Goal: Find contact information: Find contact information

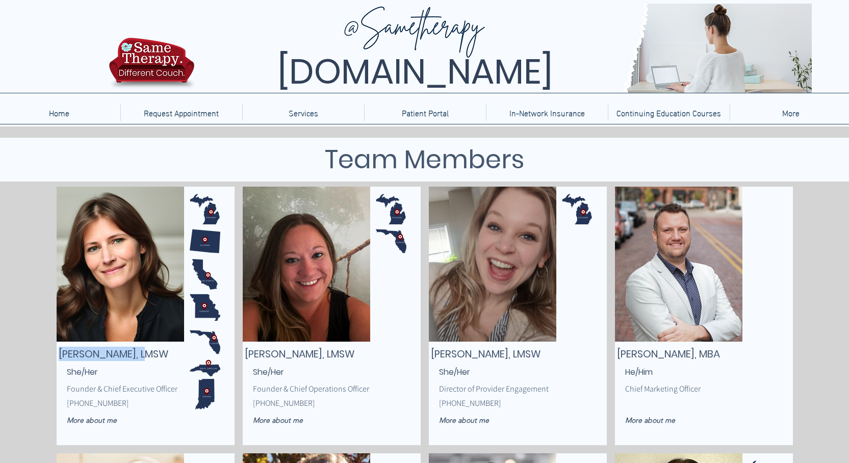
copy div "[PERSON_NAME]"
drag, startPoint x: 153, startPoint y: 353, endPoint x: 42, endPoint y: 355, distance: 111.2
click at [125, 367] on p "She/Her" at bounding box center [133, 372] width 133 height 13
copy span "[PERSON_NAME], LMSW"
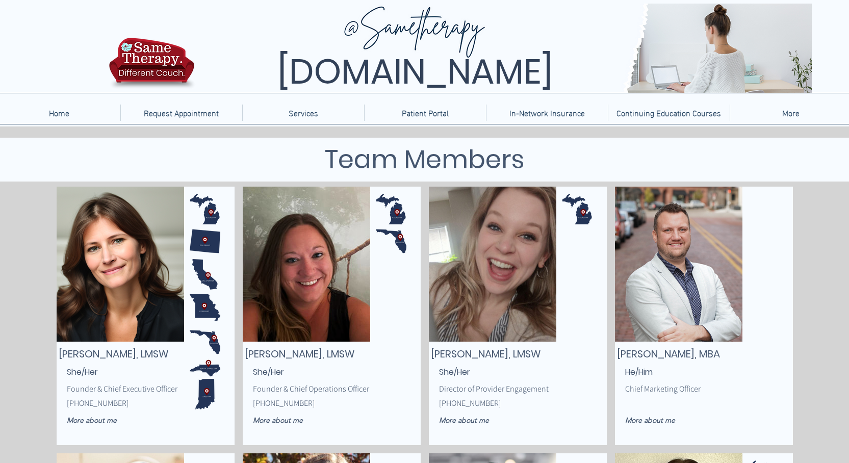
drag, startPoint x: 59, startPoint y: 351, endPoint x: 183, endPoint y: 357, distance: 123.6
click at [168, 357] on span "[PERSON_NAME], LMSW" at bounding box center [114, 354] width 110 height 14
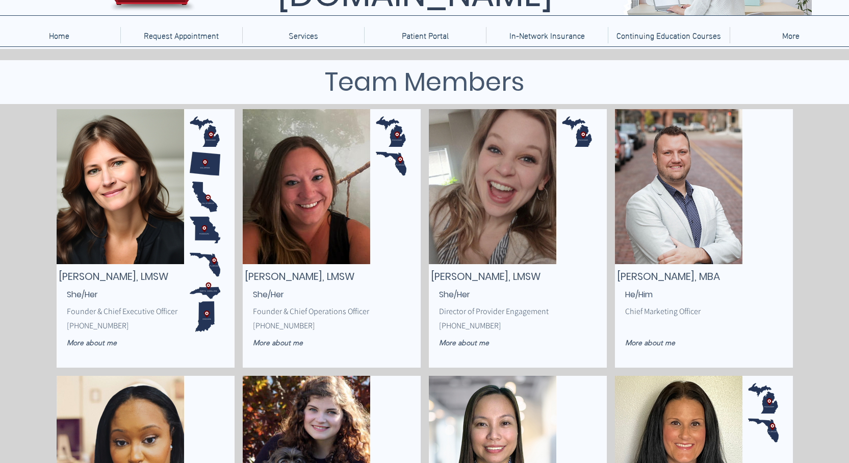
scroll to position [102, 0]
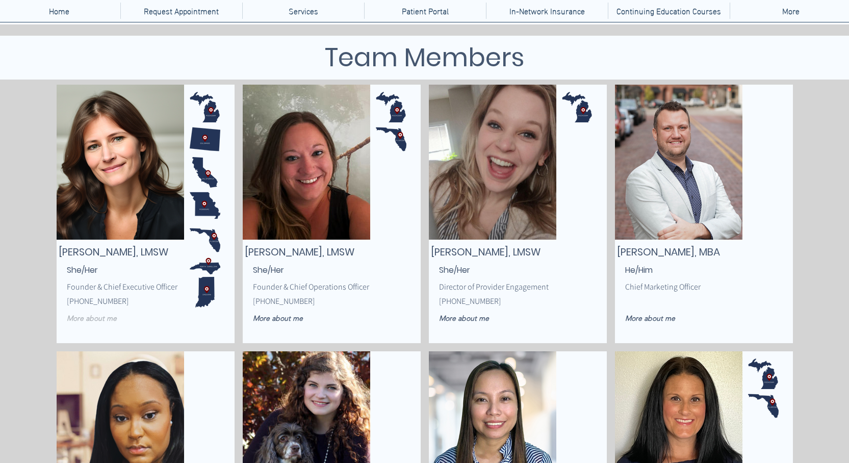
click at [104, 321] on span "More about me" at bounding box center [92, 318] width 50 height 9
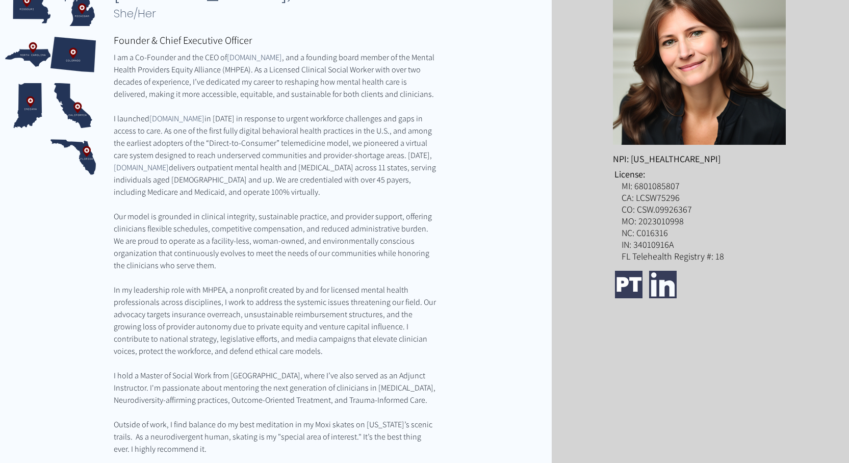
scroll to position [102, 0]
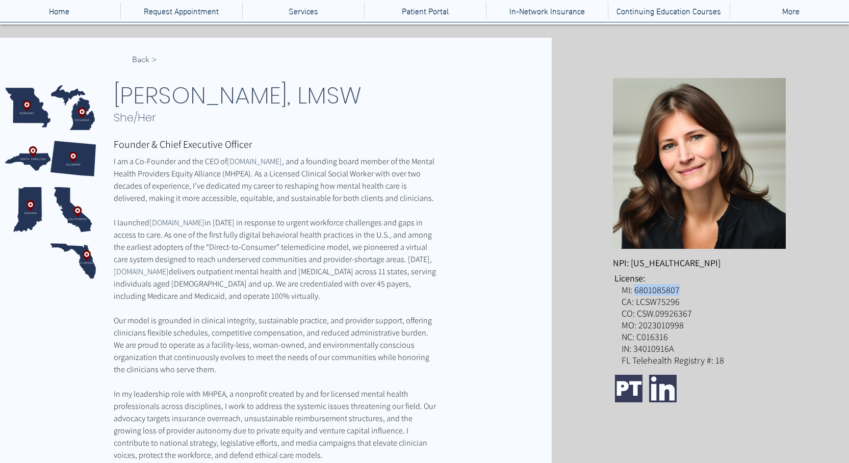
copy p "6801085807"
drag, startPoint x: 703, startPoint y: 289, endPoint x: 636, endPoint y: 295, distance: 67.6
click at [636, 295] on p "MI: 6801085807 CA: LCSW75296 CO: CSW.09926367 MO: 2023010998 NC: C016316 IN: 34…" at bounding box center [704, 325] width 165 height 82
copy span "548434020"
drag, startPoint x: 683, startPoint y: 260, endPoint x: 633, endPoint y: 265, distance: 50.2
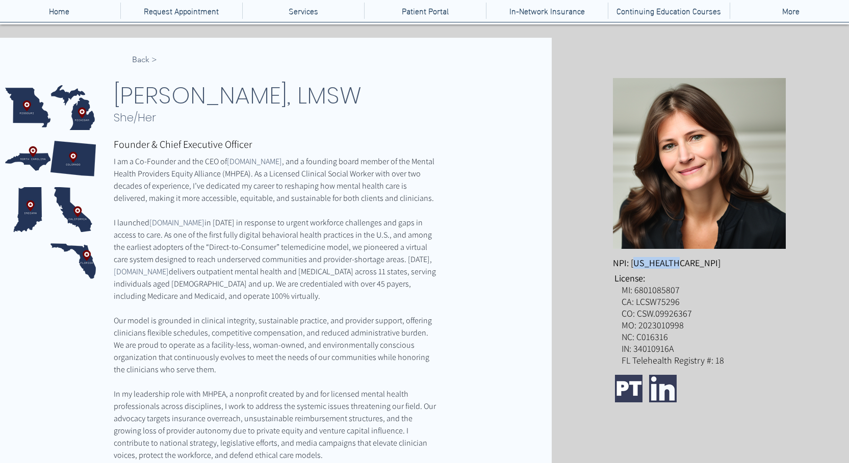
click at [633, 265] on p "NPI: [US_HEALTHCARE_NPI]" at bounding box center [674, 263] width 123 height 12
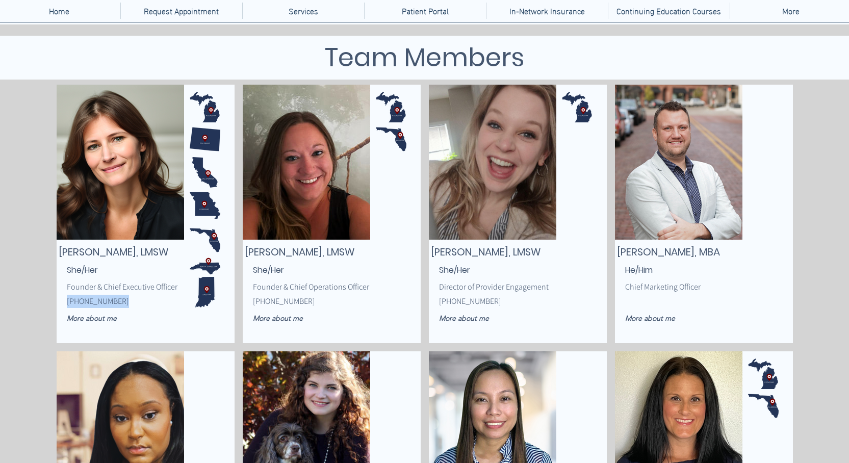
copy span "[PHONE_NUMBER]"
drag, startPoint x: 131, startPoint y: 306, endPoint x: 66, endPoint y: 304, distance: 64.3
click at [67, 304] on p "[PHONE_NUMBER]" at bounding box center [133, 301] width 133 height 13
